Goal: Entertainment & Leisure: Consume media (video, audio)

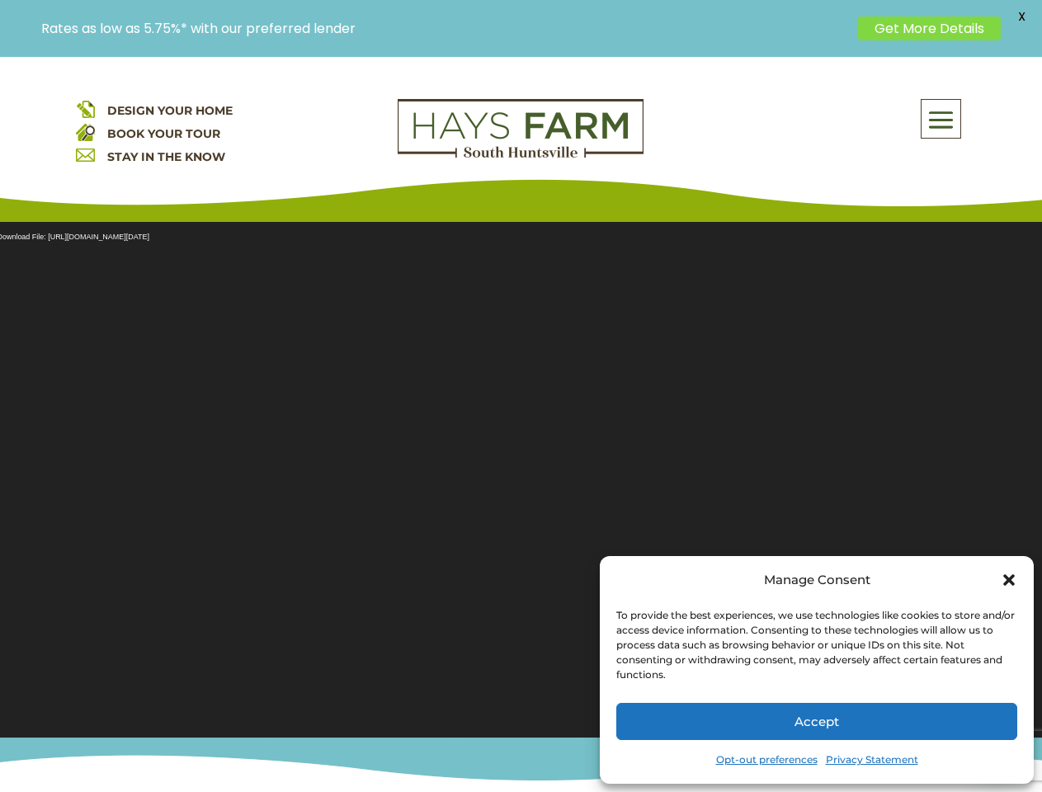
click at [521, 424] on section "Video Player Media error: Format(s) not supported or source(s) not found Downlo…" at bounding box center [521, 469] width 1042 height 536
click at [942, 119] on span at bounding box center [941, 120] width 39 height 38
click at [521, 470] on section "Video Player Media error: Format(s) not supported or source(s) not found Downlo…" at bounding box center [521, 469] width 1042 height 536
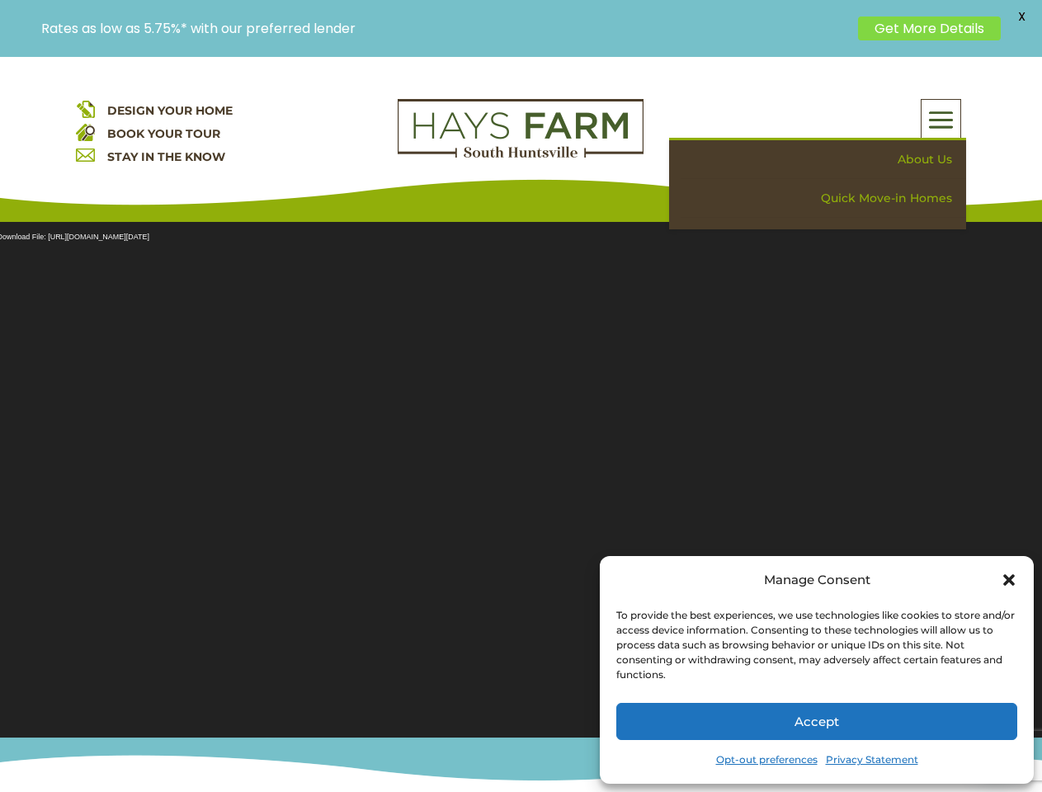
click at [521, 470] on section "Video Player Media error: Format(s) not supported or source(s) not found Downlo…" at bounding box center [521, 469] width 1042 height 536
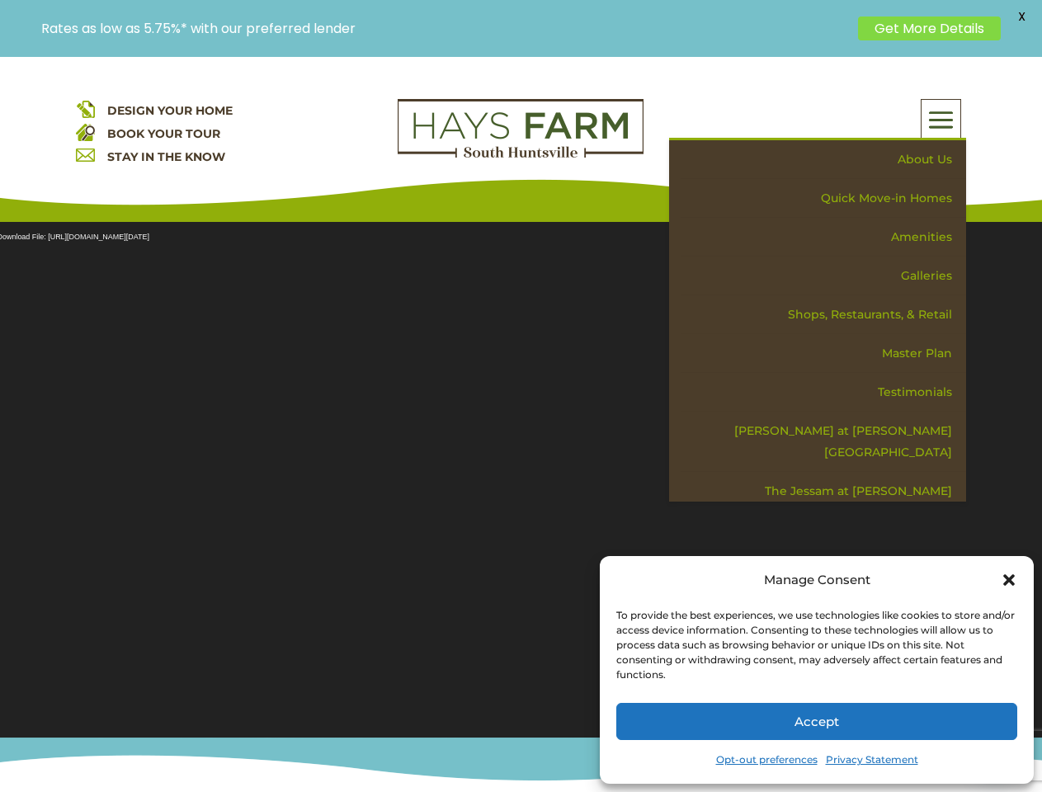
click at [1022, 17] on span "X" at bounding box center [1021, 16] width 25 height 25
